Goal: Task Accomplishment & Management: Complete application form

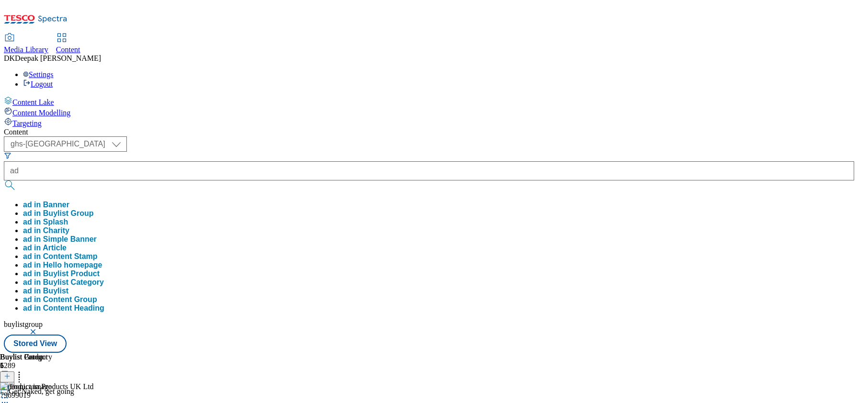
select select "ghs-[GEOGRAPHIC_DATA]"
type input "ad542129"
click at [4, 181] on button "submit" at bounding box center [10, 186] width 13 height 10
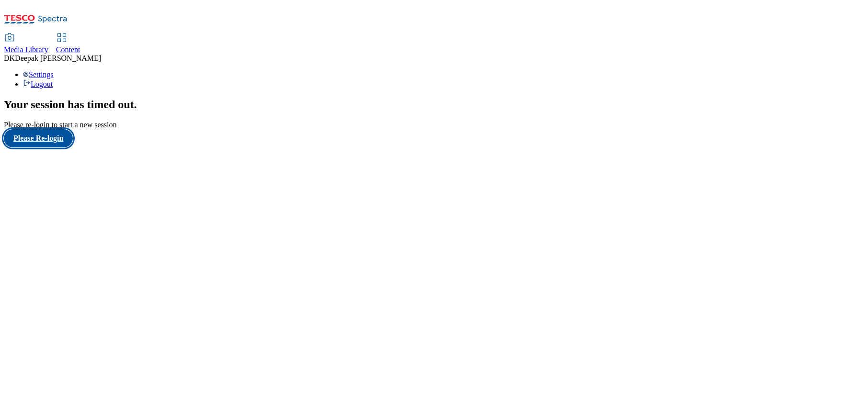
click at [66, 147] on button "Please Re-login" at bounding box center [38, 138] width 69 height 18
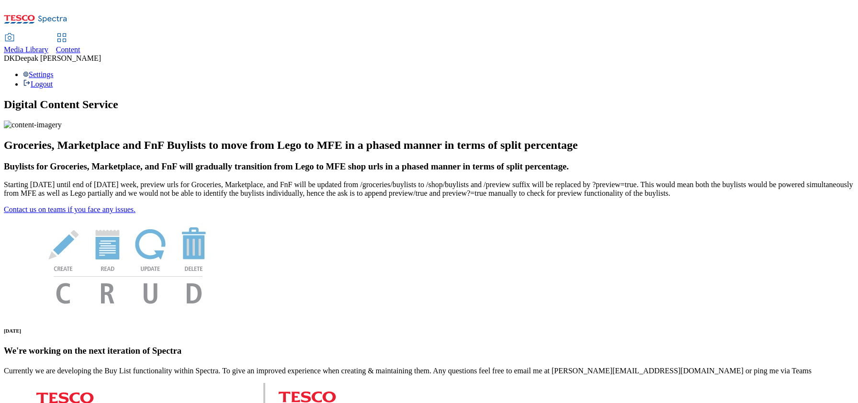
click at [80, 45] on span "Content" at bounding box center [68, 49] width 24 height 8
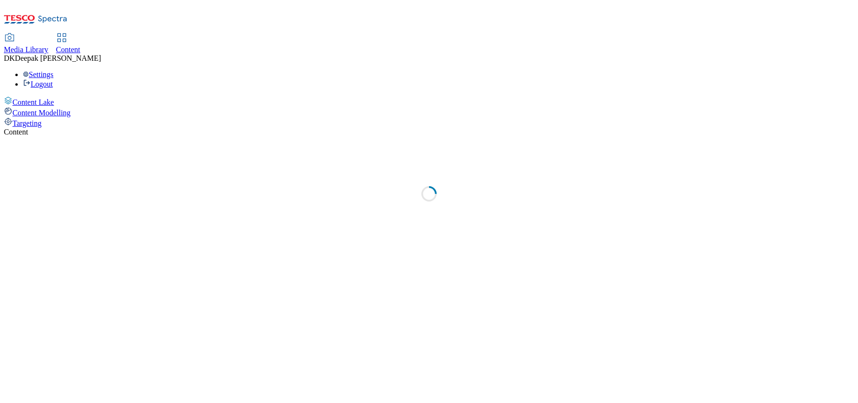
select select "ghs-[GEOGRAPHIC_DATA]"
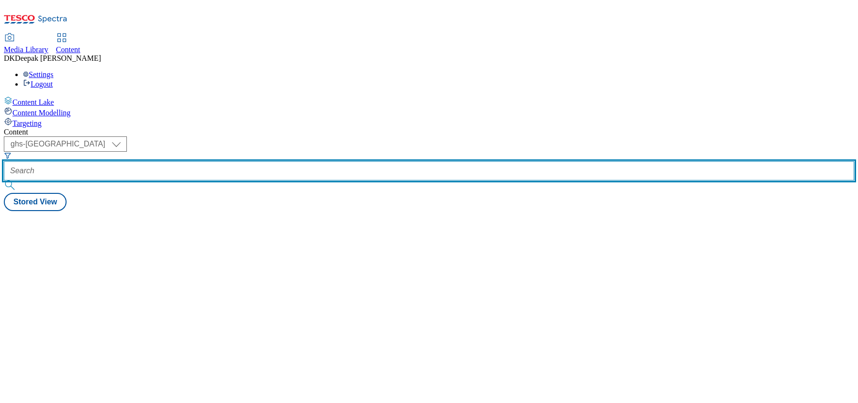
click at [210, 161] on input "text" at bounding box center [429, 170] width 850 height 19
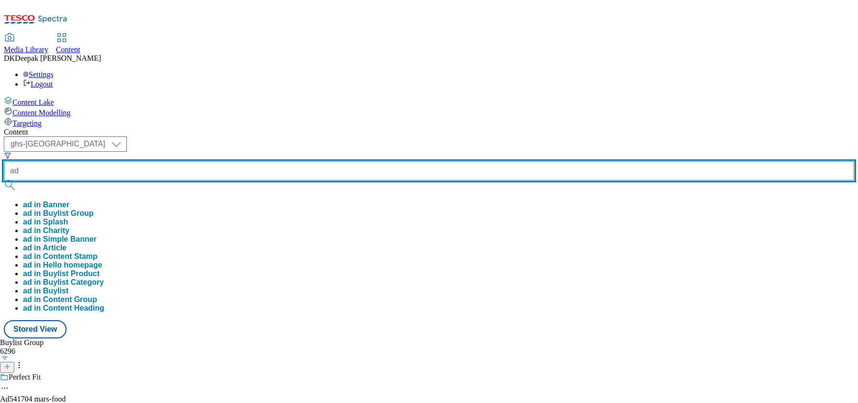
paste input "542129"
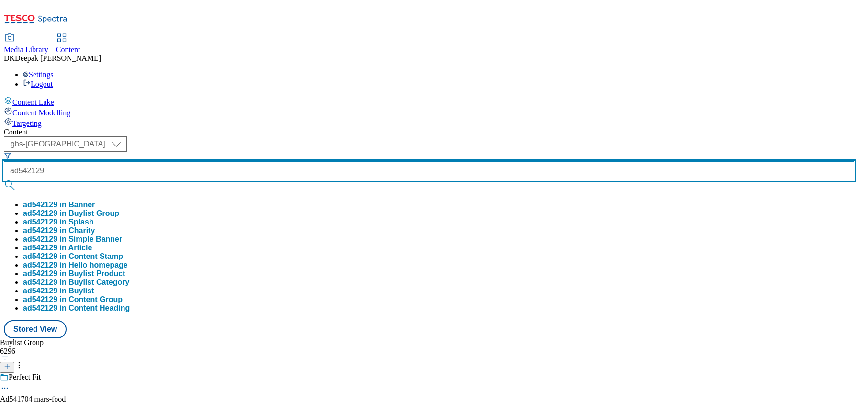
type input "ad542129"
click at [4, 181] on button "submit" at bounding box center [10, 186] width 13 height 10
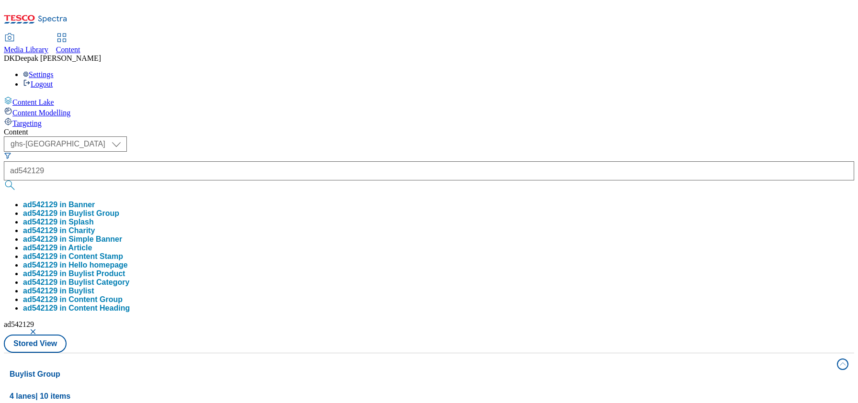
click at [10, 128] on div "Content Lake Content Modelling Targeting" at bounding box center [429, 112] width 850 height 32
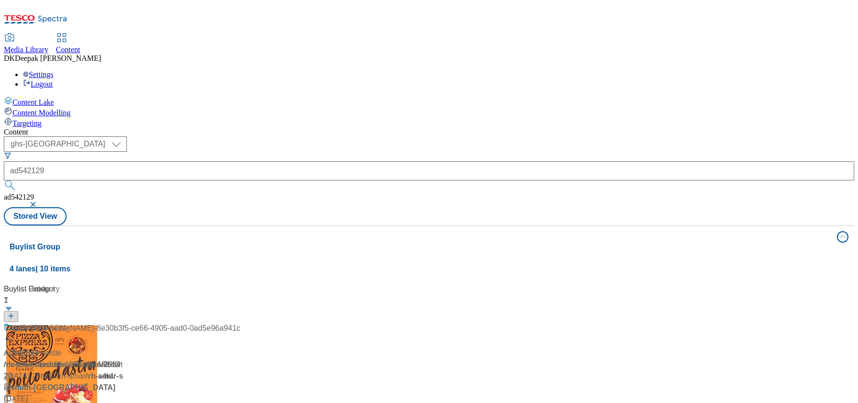
click at [39, 202] on button "button" at bounding box center [34, 205] width 10 height 6
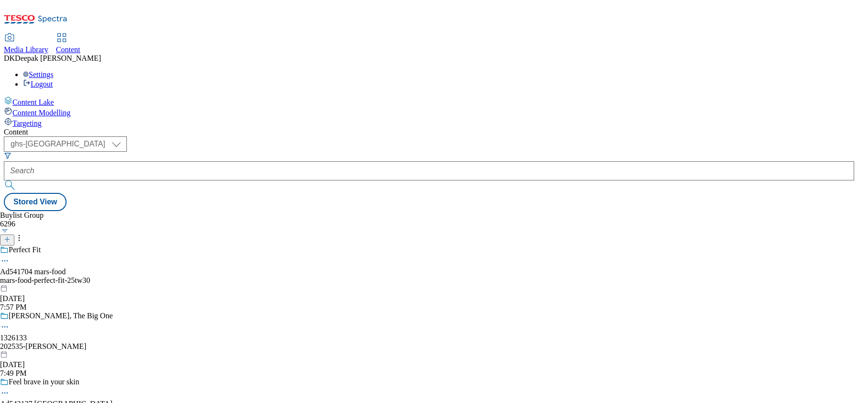
click at [14, 236] on div at bounding box center [7, 240] width 14 height 8
click at [10, 228] on button "button" at bounding box center [5, 230] width 10 height 5
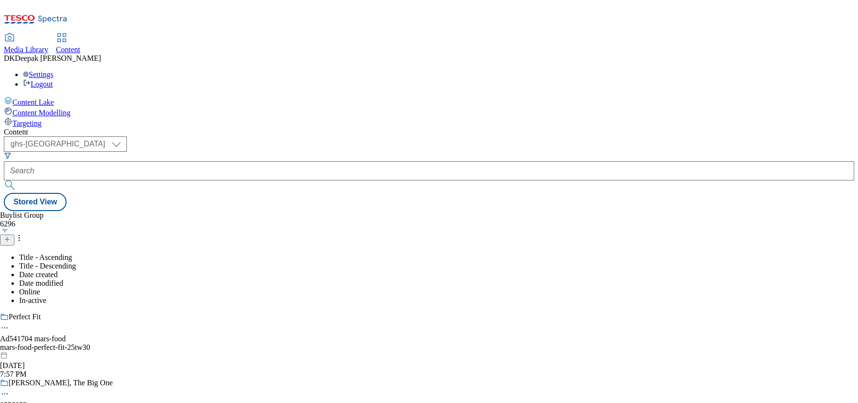
drag, startPoint x: 361, startPoint y: 110, endPoint x: 351, endPoint y: 108, distance: 10.2
click at [361, 211] on div "Buylist Group 6296 Title - Ascending Title - Descending Date created Date modif…" at bounding box center [429, 211] width 850 height 0
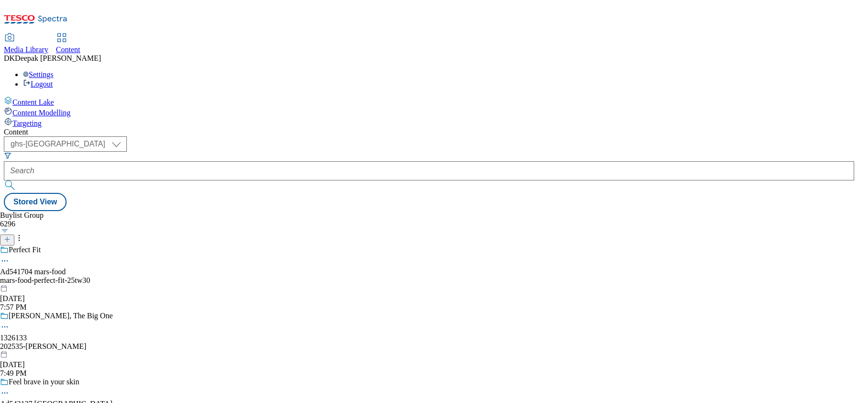
click at [11, 236] on icon at bounding box center [7, 239] width 7 height 7
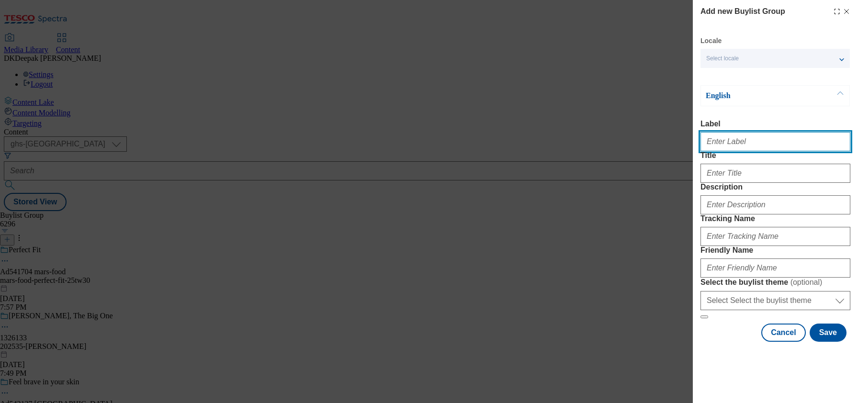
click at [772, 146] on input "Label" at bounding box center [776, 141] width 150 height 19
paste input "542129"
click at [703, 147] on input "542129" at bounding box center [776, 141] width 150 height 19
type input "Ad542129"
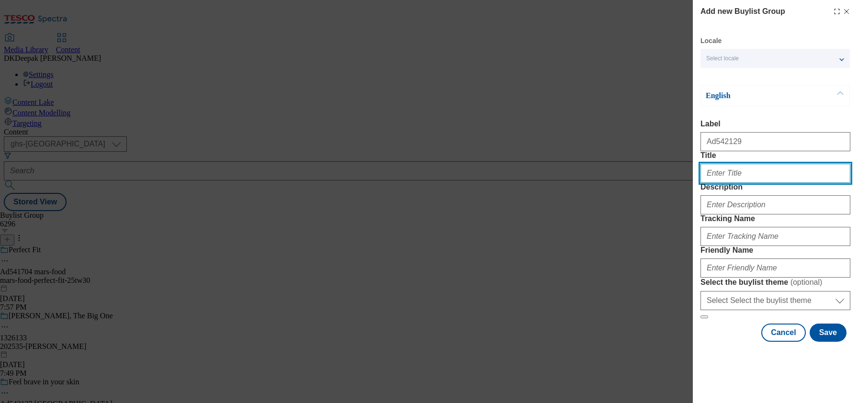
click at [727, 183] on input "Title" at bounding box center [776, 173] width 150 height 19
paste input "Feel brave in your skin"
type input "Feel brave in your skin"
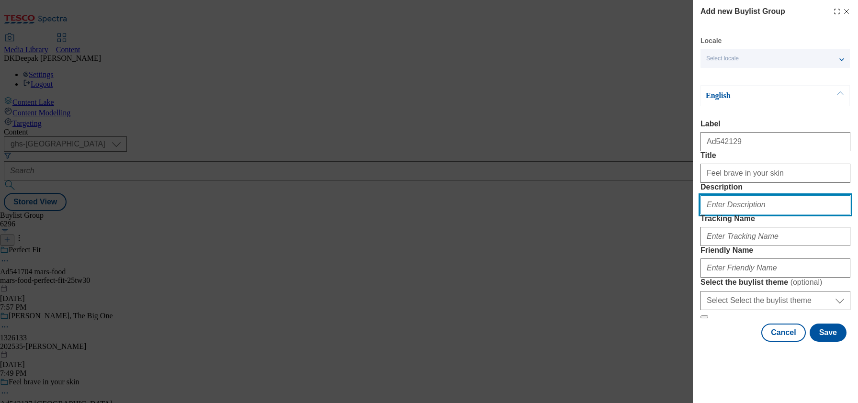
click at [740, 215] on input "Description" at bounding box center [776, 204] width 150 height 19
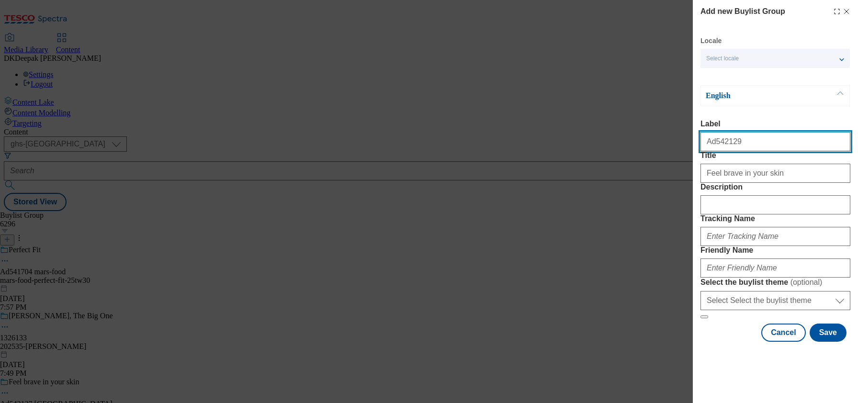
click at [716, 141] on input "Ad542129" at bounding box center [776, 141] width 150 height 19
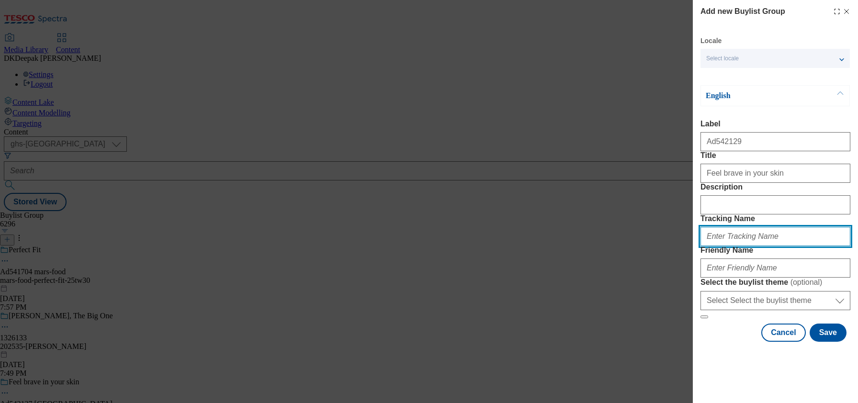
click at [734, 246] on input "Tracking Name" at bounding box center [776, 236] width 150 height 19
paste input "Ad542129"
type input "DH_AD542129"
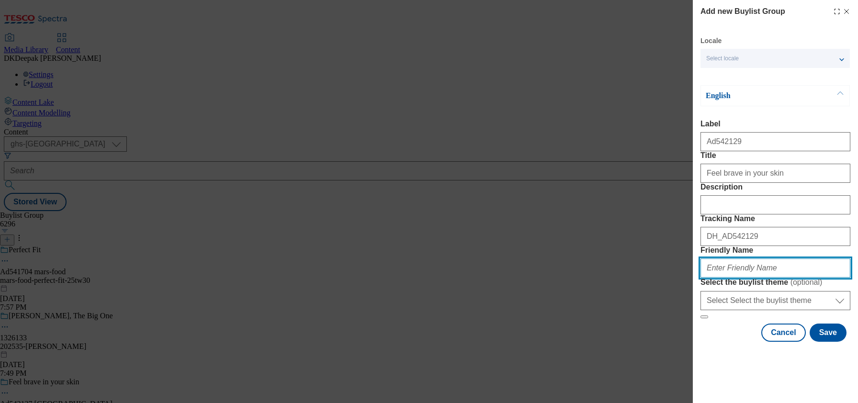
click at [746, 278] on input "Friendly Name" at bounding box center [776, 268] width 150 height 19
click at [744, 278] on input "Friendly Name" at bounding box center [776, 268] width 150 height 19
paste input "Beiersdorf"
drag, startPoint x: 707, startPoint y: 333, endPoint x: 687, endPoint y: 335, distance: 20.7
click at [687, 335] on div "Add new Buylist Group Locale Select locale English Welsh English Label Ad542129…" at bounding box center [429, 201] width 858 height 403
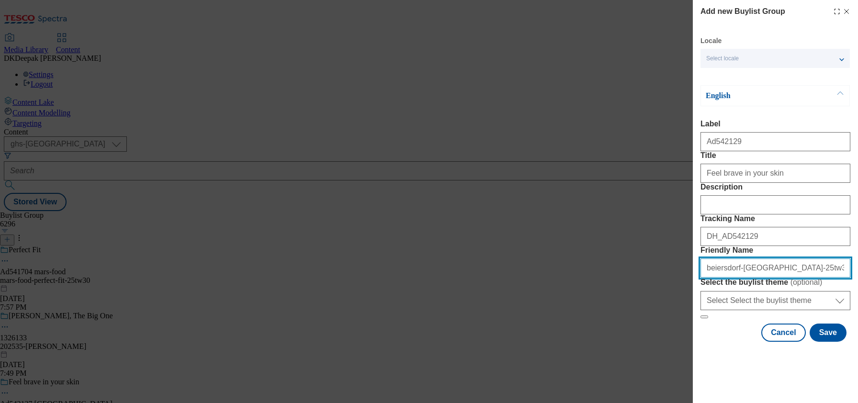
scroll to position [52, 0]
type input "beiersdorf-nivea-25tw33"
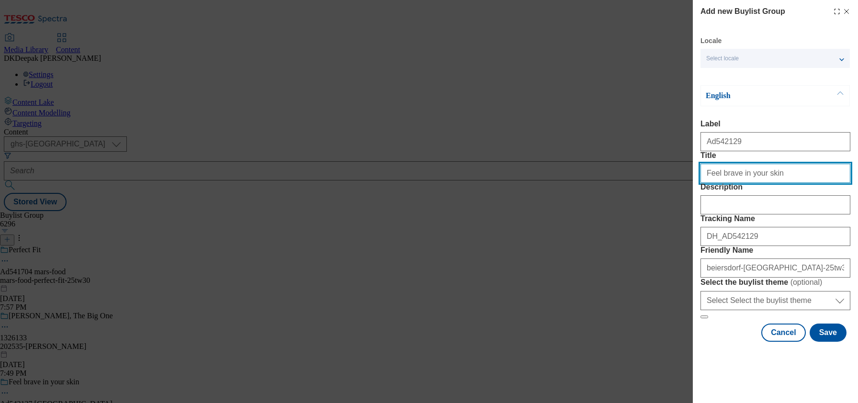
click at [775, 164] on input "Feel brave in your skin" at bounding box center [776, 173] width 150 height 19
type input "Feel brave in your skin"
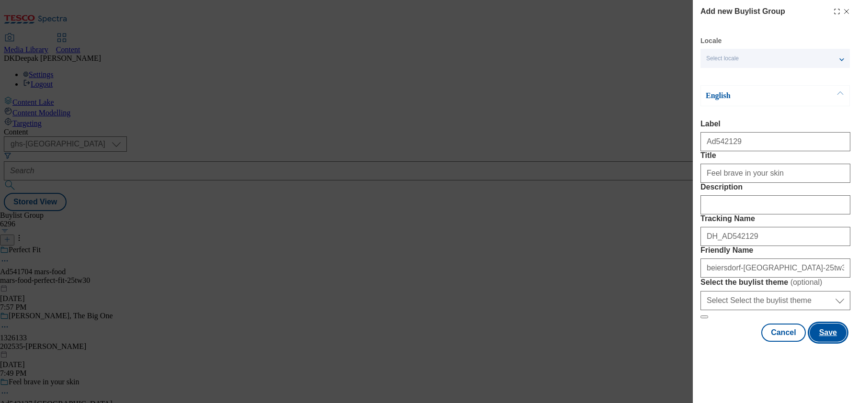
click at [822, 342] on button "Save" at bounding box center [828, 333] width 37 height 18
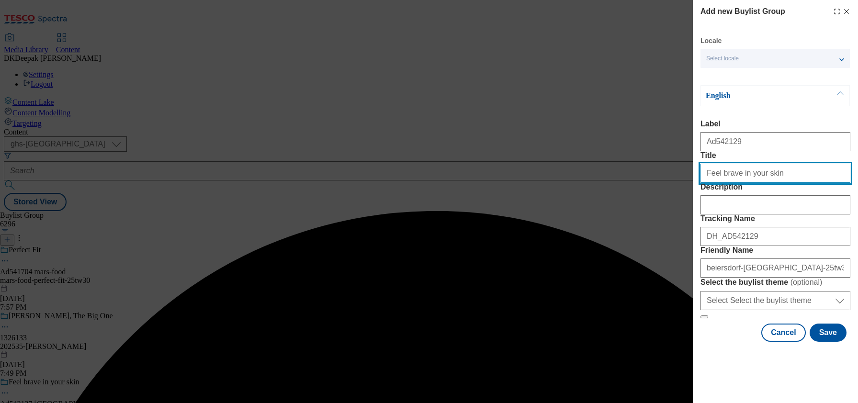
click at [779, 183] on input "Feel brave in your skin" at bounding box center [776, 173] width 150 height 19
type input "Feel brave in your skin"
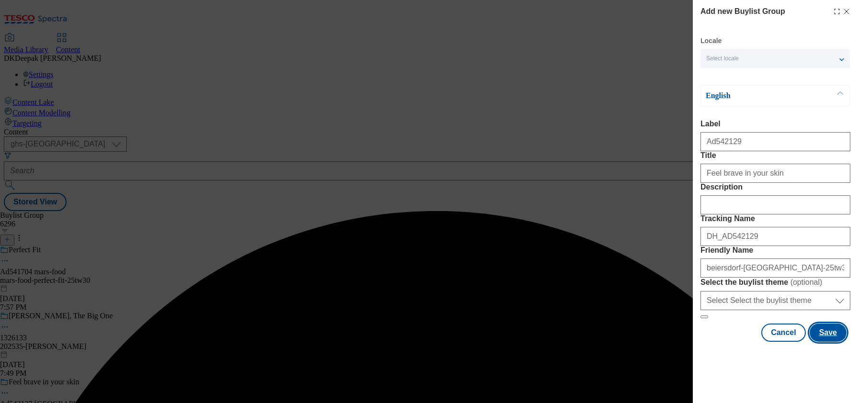
click at [816, 342] on button "Save" at bounding box center [828, 333] width 37 height 18
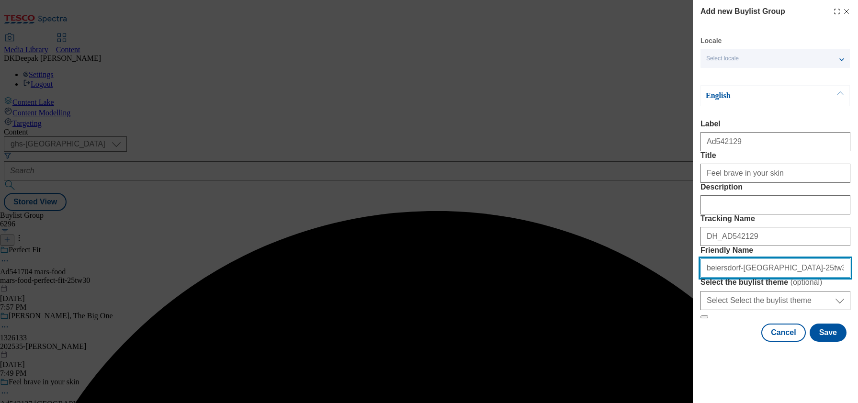
click at [753, 278] on input "beiersdorf-nivea-25tw33" at bounding box center [776, 268] width 150 height 19
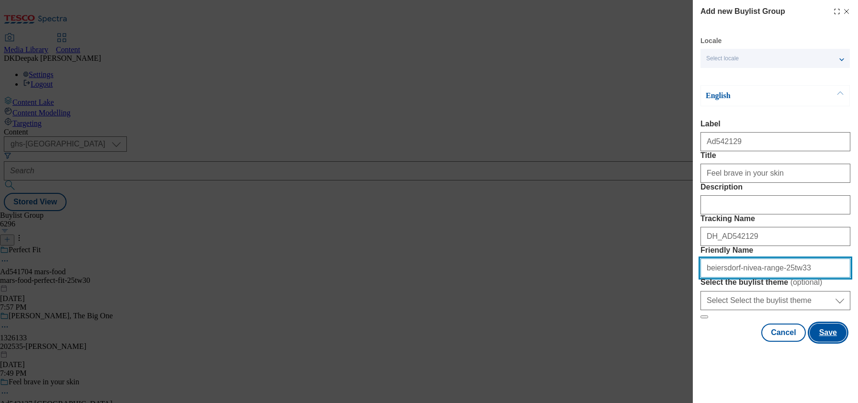
type input "beiersdorf-nivea-range-25tw33"
click at [823, 342] on button "Save" at bounding box center [828, 333] width 37 height 18
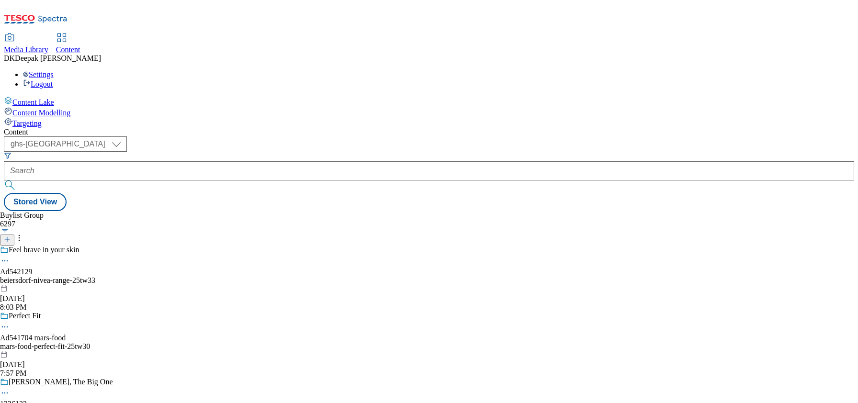
click at [151, 276] on div "beiersdorf-nivea-range-25tw33" at bounding box center [75, 280] width 151 height 9
